Goal: Find specific page/section: Find specific page/section

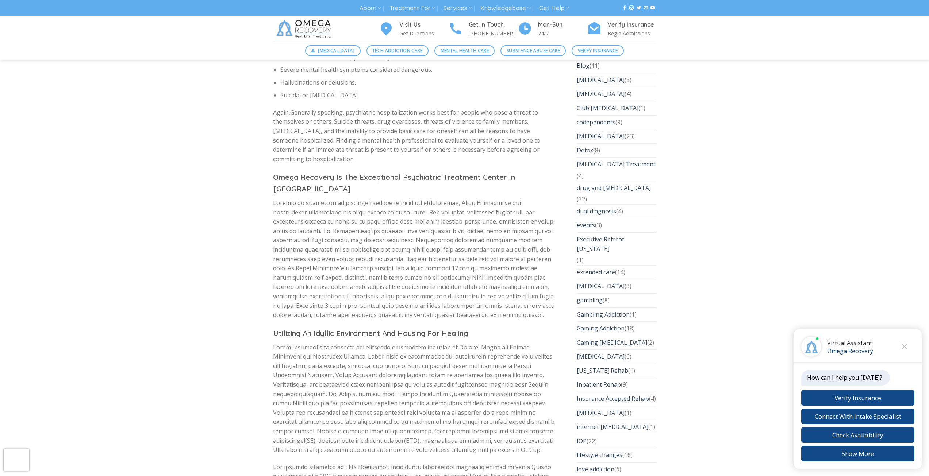
scroll to position [1205, 0]
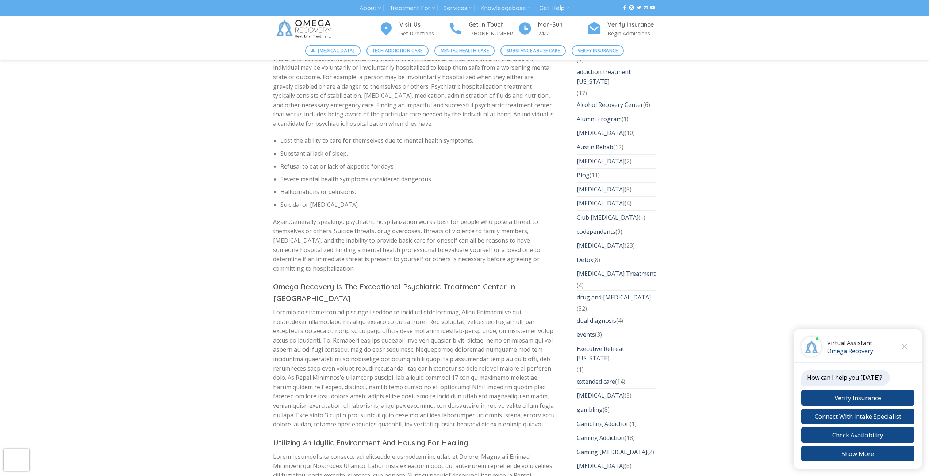
click at [325, 24] on img at bounding box center [305, 29] width 64 height 26
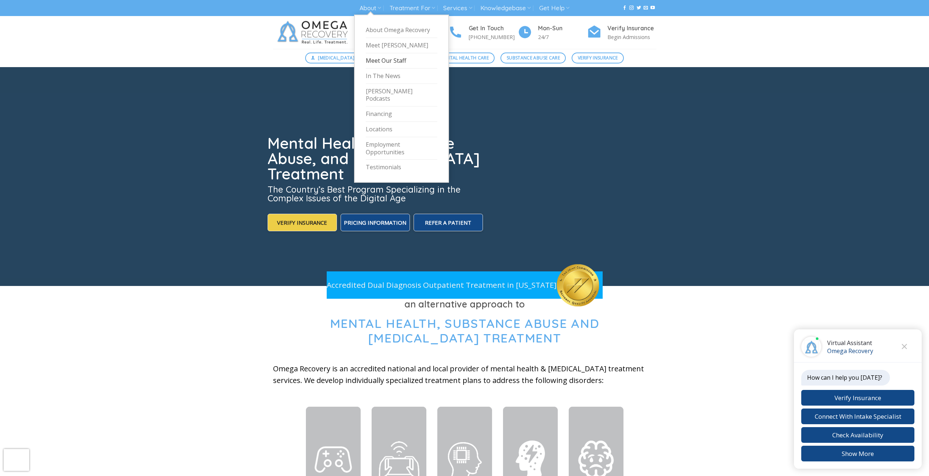
click at [386, 63] on link "Meet Our Staff" at bounding box center [402, 60] width 72 height 15
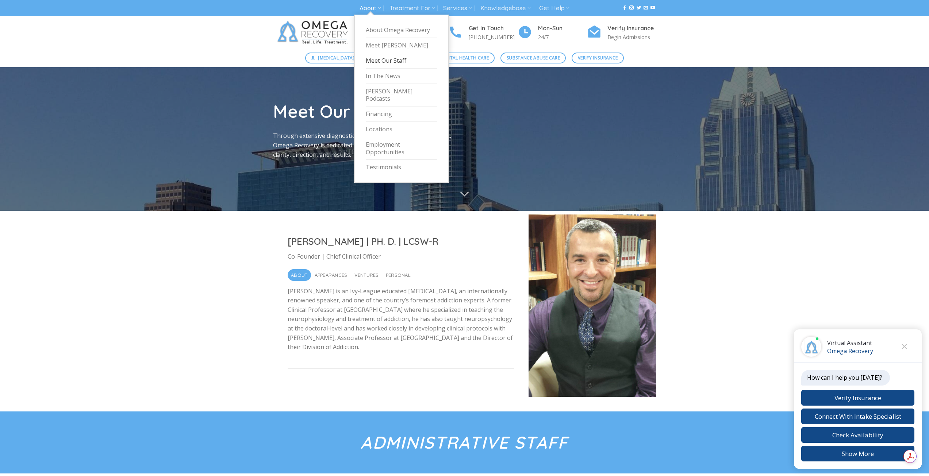
click at [388, 62] on link "Meet Our Staff" at bounding box center [402, 60] width 72 height 15
click at [385, 63] on link "Meet Our Staff" at bounding box center [402, 60] width 72 height 15
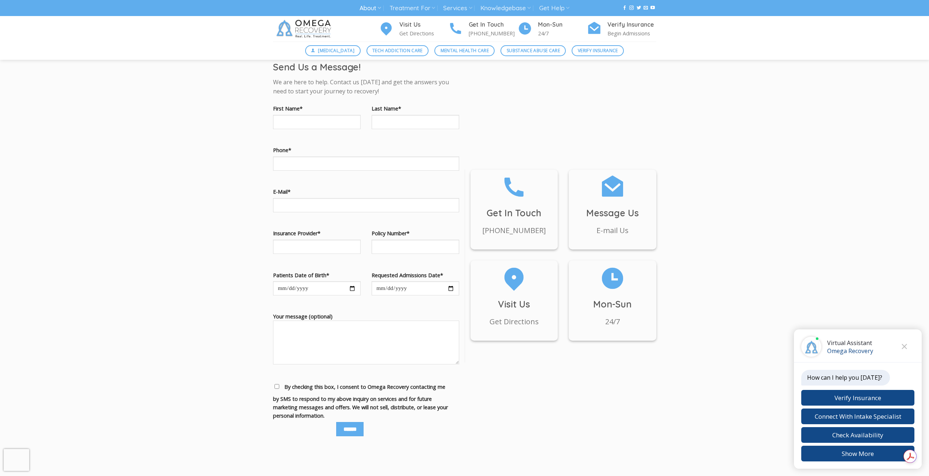
scroll to position [3067, 0]
